Goal: Task Accomplishment & Management: Complete application form

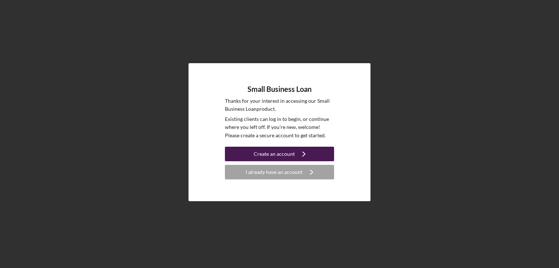
click at [286, 154] on div "Create an account" at bounding box center [274, 154] width 41 height 15
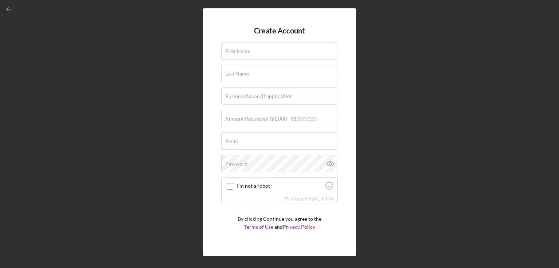
click at [286, 154] on form "Create Account First Name Last Name Business Name (if applicable) Amount Reques…" at bounding box center [279, 133] width 116 height 212
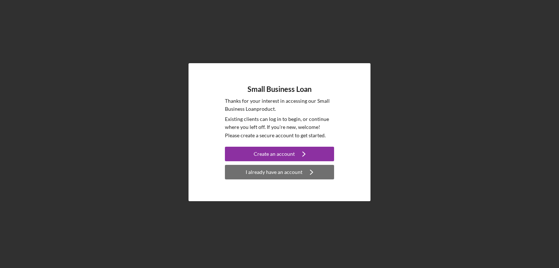
click at [272, 176] on div "I already have an account" at bounding box center [274, 172] width 57 height 15
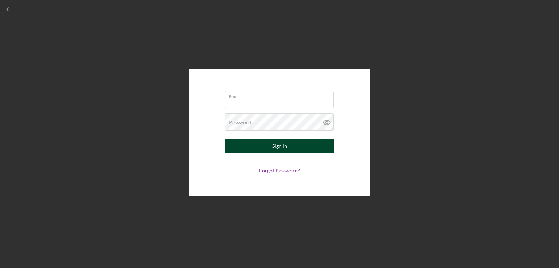
type input "quesy1nolove2@yahoo.com"
click at [272, 144] on div "Sign In" at bounding box center [279, 146] width 15 height 15
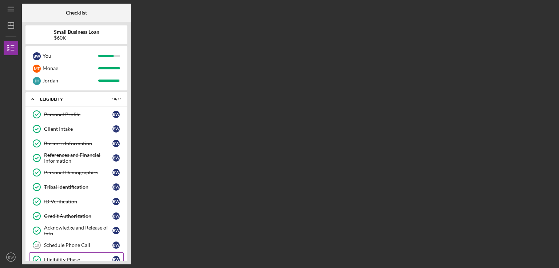
scroll to position [77, 0]
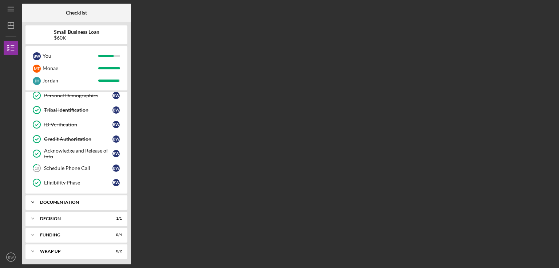
click at [53, 203] on div "Documentation" at bounding box center [79, 202] width 78 height 4
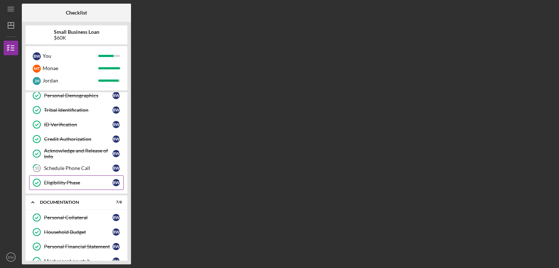
scroll to position [196, 0]
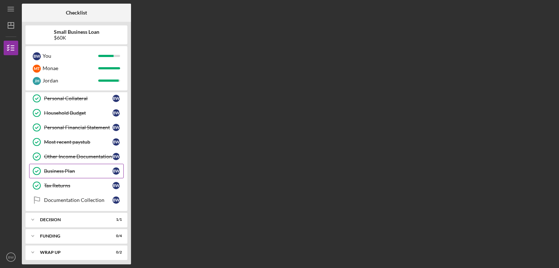
click at [63, 168] on div "Business Plan" at bounding box center [78, 171] width 68 height 6
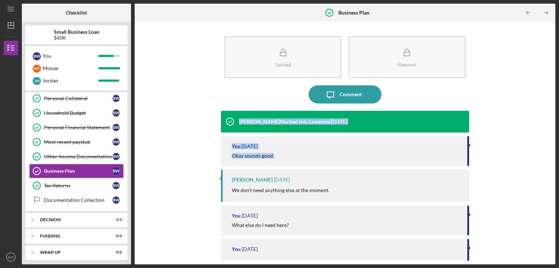
drag, startPoint x: 549, startPoint y: 100, endPoint x: 558, endPoint y: 165, distance: 65.4
click at [558, 165] on div "Icon/Menu Business Plan Business Plan Checklist Small Business Loan $60K B W Yo…" at bounding box center [279, 134] width 559 height 268
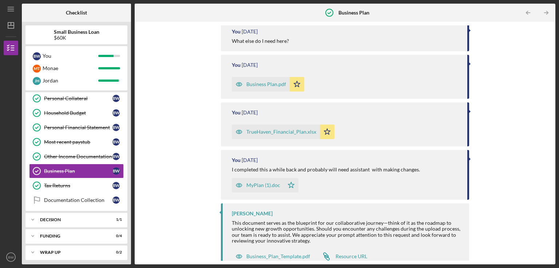
scroll to position [195, 0]
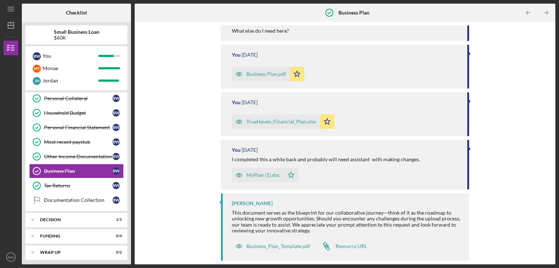
click at [272, 75] on div "Business Plan.pdf" at bounding box center [266, 74] width 40 height 6
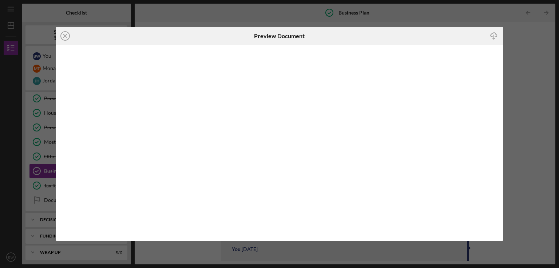
scroll to position [125, 0]
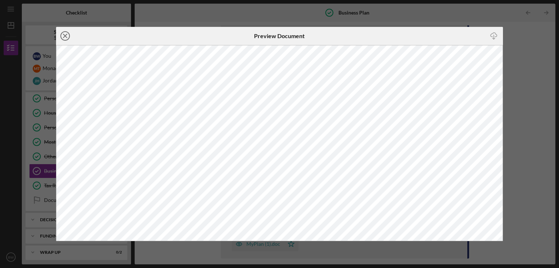
click at [65, 34] on icon "Icon/Close" at bounding box center [65, 36] width 18 height 18
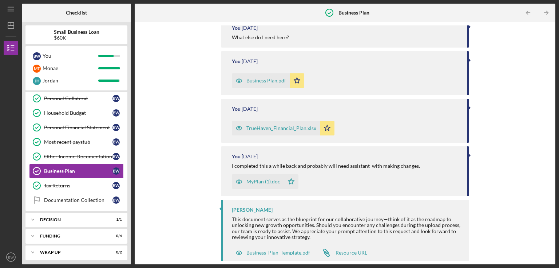
scroll to position [195, 0]
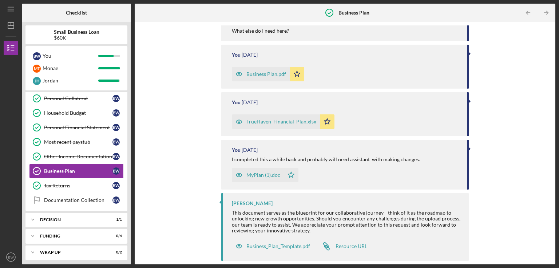
click at [258, 176] on div "MyPlan (1).doc" at bounding box center [263, 175] width 34 height 6
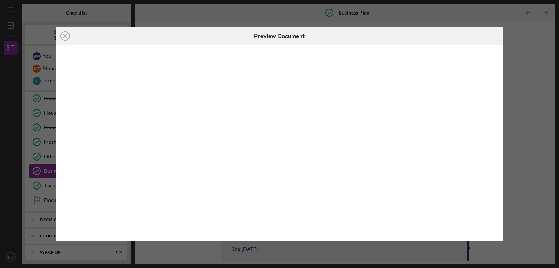
scroll to position [195, 0]
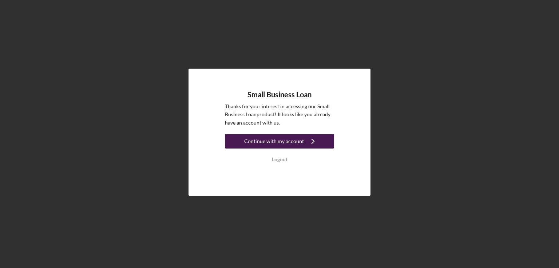
click at [279, 140] on div "Continue with my account" at bounding box center [274, 141] width 60 height 15
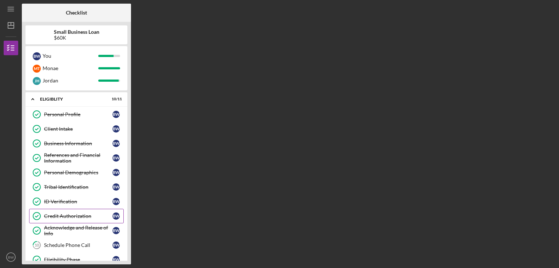
scroll to position [77, 0]
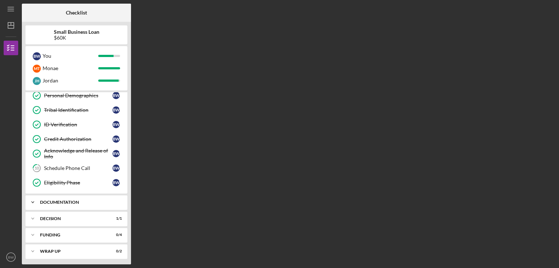
click at [58, 202] on div "Documentation" at bounding box center [79, 202] width 78 height 4
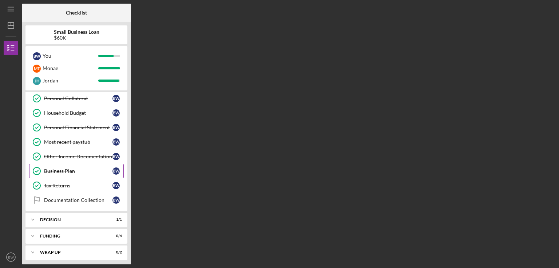
click at [71, 172] on link "Business Plan Business [MEDICAL_DATA] W" at bounding box center [76, 171] width 95 height 15
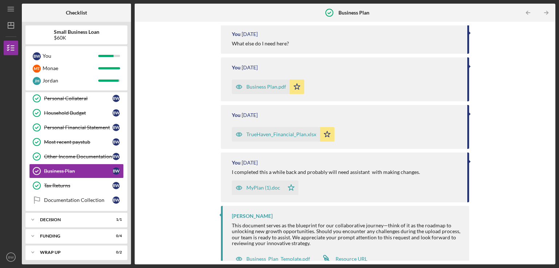
scroll to position [195, 0]
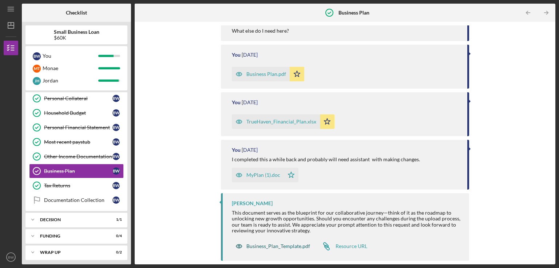
click at [279, 250] on div "Business_Plan_Template.pdf" at bounding box center [273, 246] width 82 height 15
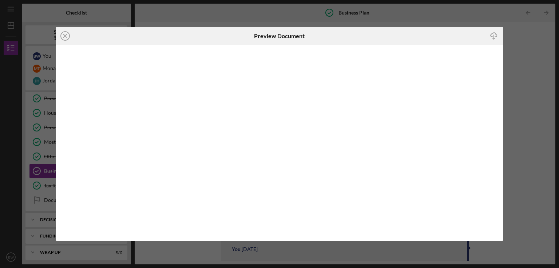
scroll to position [195, 0]
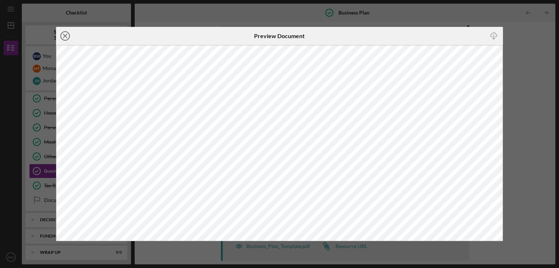
click at [65, 38] on icon "Icon/Close" at bounding box center [65, 36] width 18 height 18
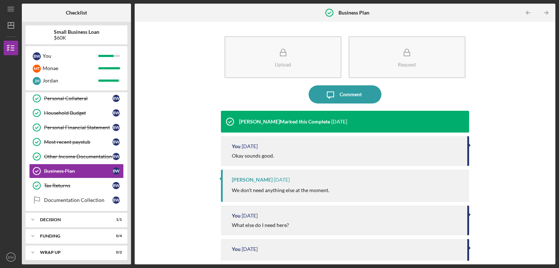
scroll to position [182, 0]
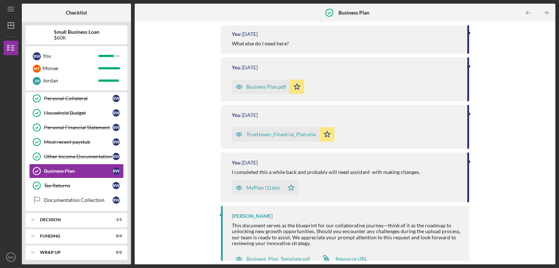
click at [268, 136] on div "TrueHaven_Financial_Plan.xlsx" at bounding box center [281, 135] width 70 height 6
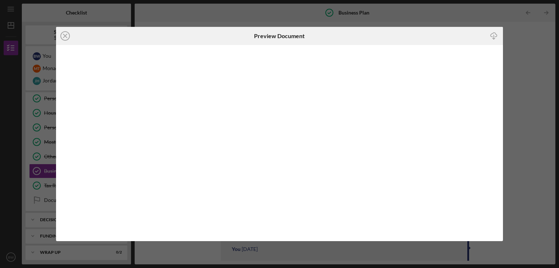
scroll to position [173, 0]
click at [494, 38] on line "button" at bounding box center [494, 37] width 0 height 4
click at [450, 8] on div "Icon/Close Preview Document Icon/Download" at bounding box center [279, 134] width 559 height 268
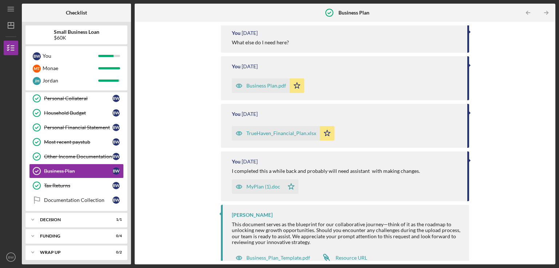
scroll to position [183, 0]
click at [265, 85] on div "Business Plan.pdf" at bounding box center [266, 86] width 40 height 6
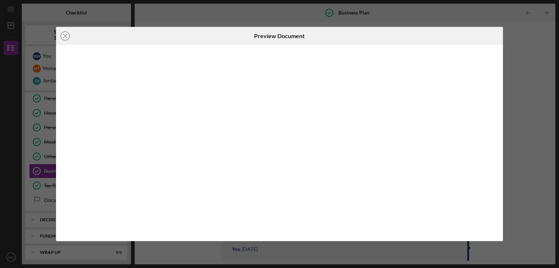
scroll to position [125, 0]
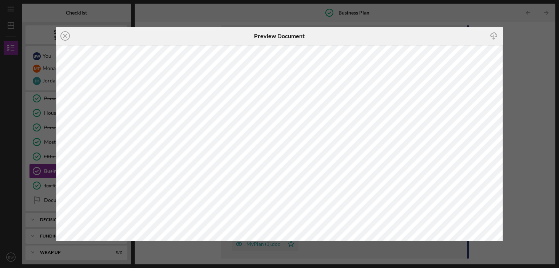
click at [493, 35] on icon "Icon/Download" at bounding box center [494, 36] width 16 height 16
